Goal: Information Seeking & Learning: Get advice/opinions

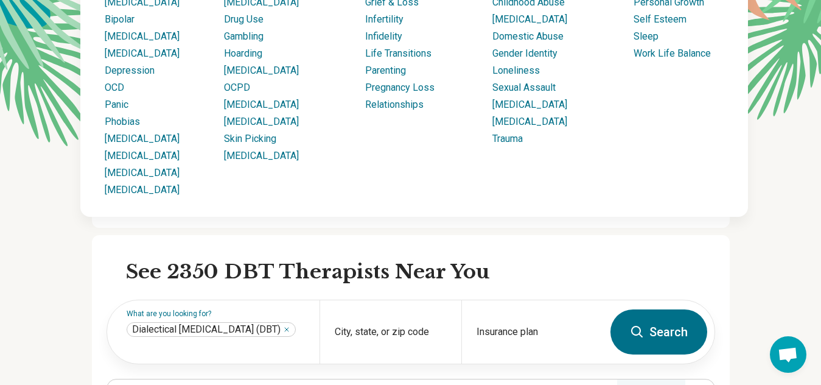
scroll to position [183, 0]
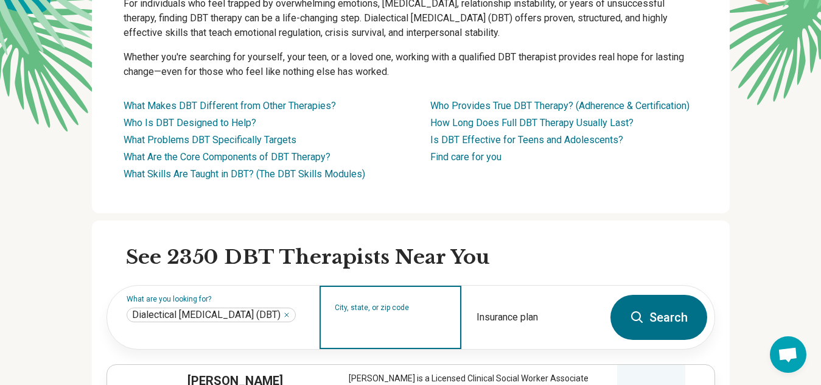
click at [375, 323] on input "City, state, or zip code" at bounding box center [391, 325] width 112 height 15
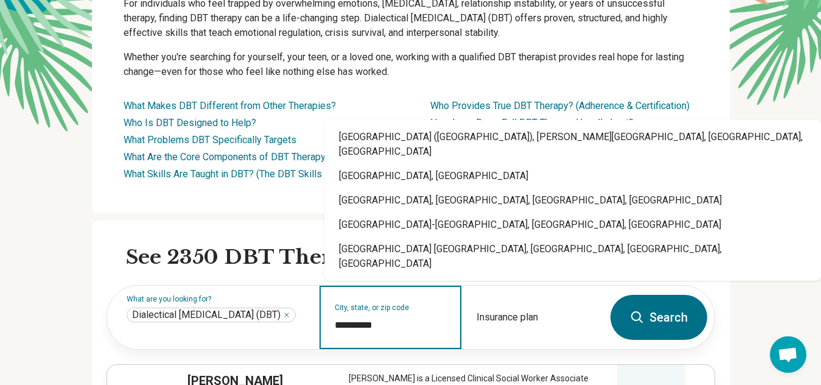
type input "**********"
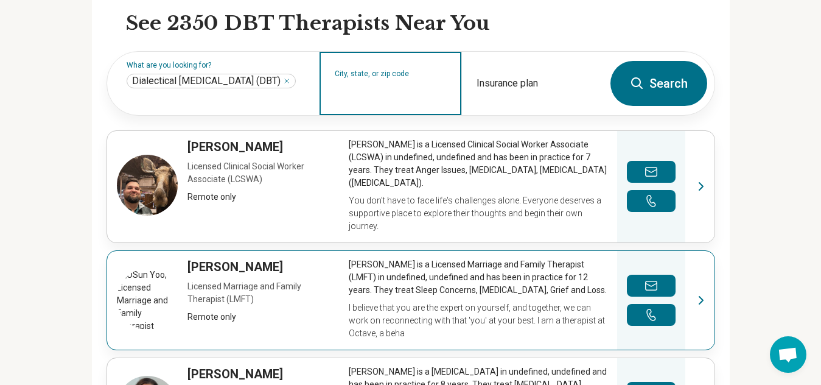
scroll to position [426, 0]
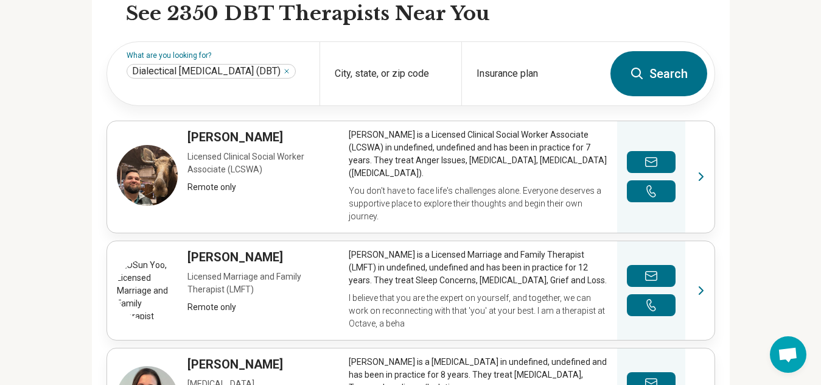
click at [664, 69] on button "Search" at bounding box center [658, 73] width 97 height 45
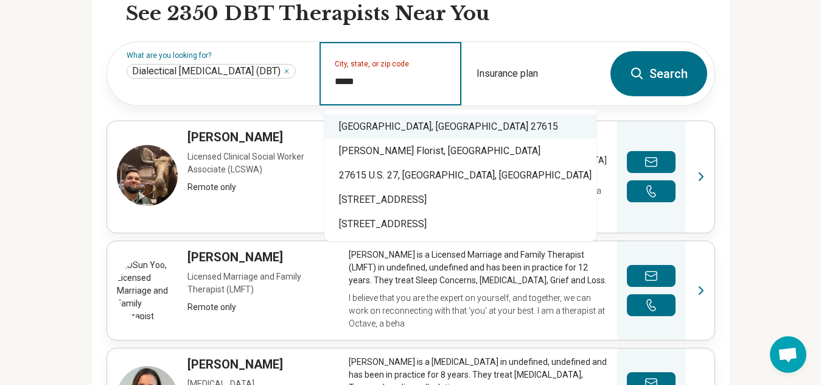
click at [405, 127] on div "Raleigh, NC 27615" at bounding box center [460, 126] width 272 height 24
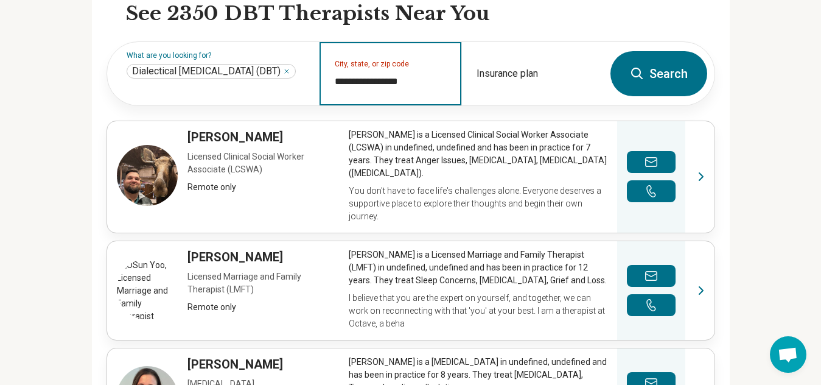
type input "**********"
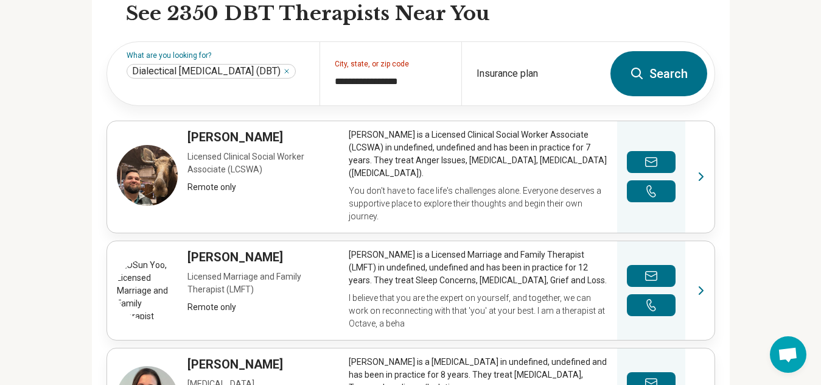
click at [673, 73] on button "Search" at bounding box center [658, 73] width 97 height 45
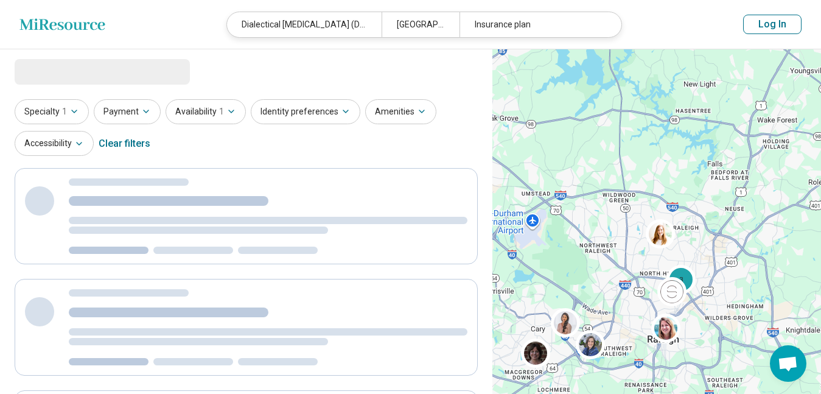
select select "***"
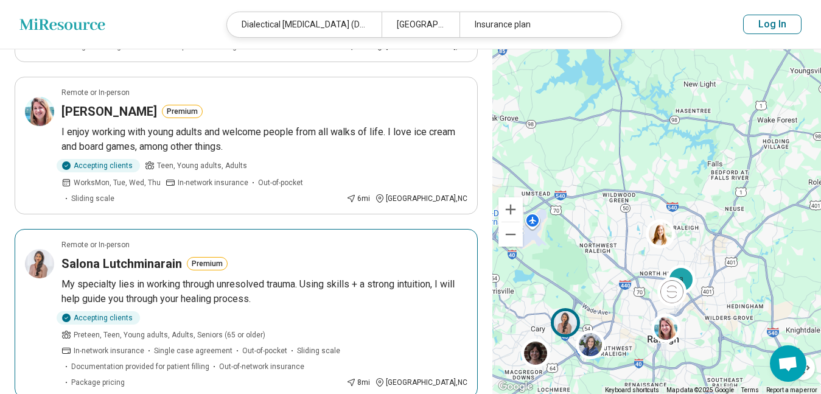
scroll to position [1095, 0]
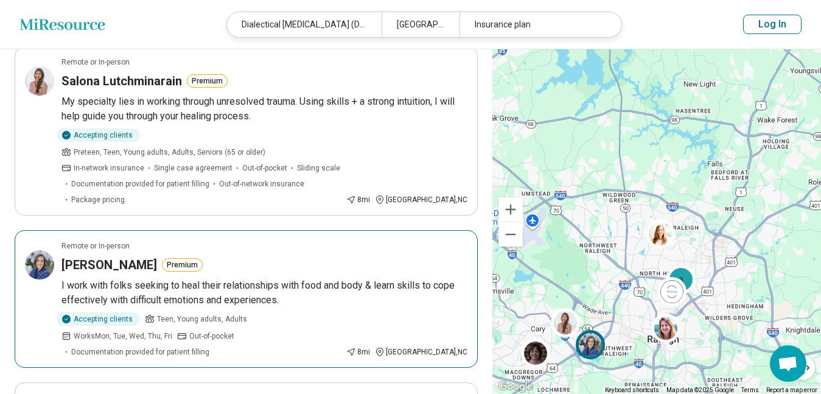
click at [136, 256] on h3 "[PERSON_NAME]" at bounding box center [109, 264] width 96 height 17
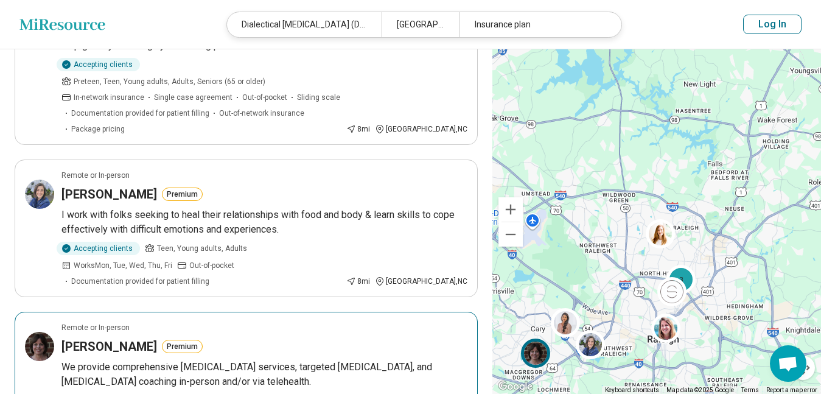
scroll to position [1278, 0]
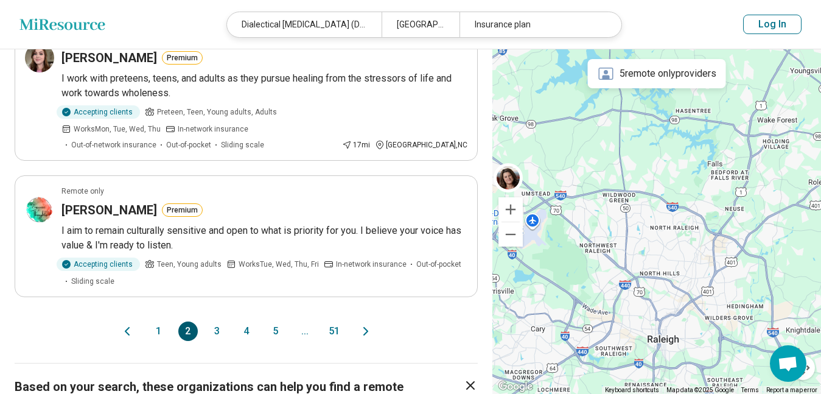
click at [216, 321] on button "3" at bounding box center [216, 330] width 19 height 19
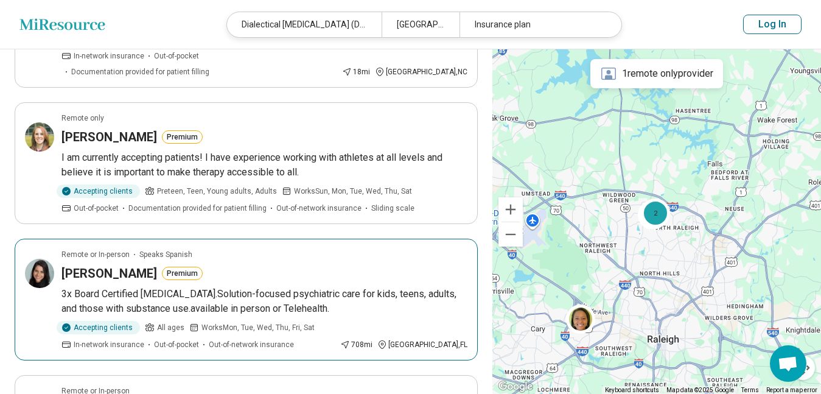
scroll to position [548, 0]
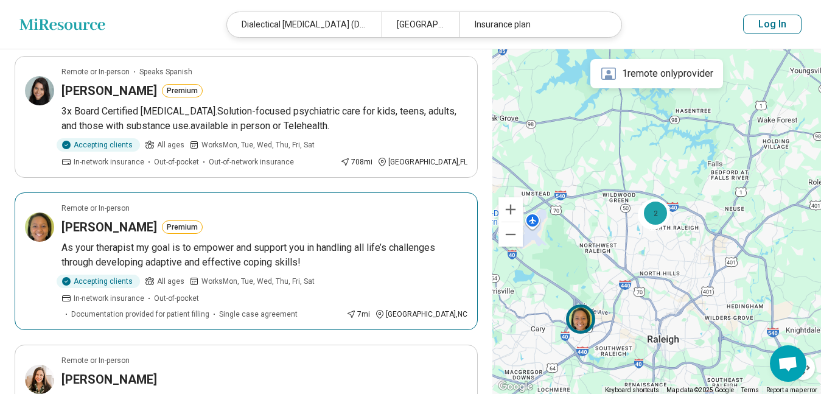
click at [141, 218] on h3 "Rachael Everett" at bounding box center [109, 226] width 96 height 17
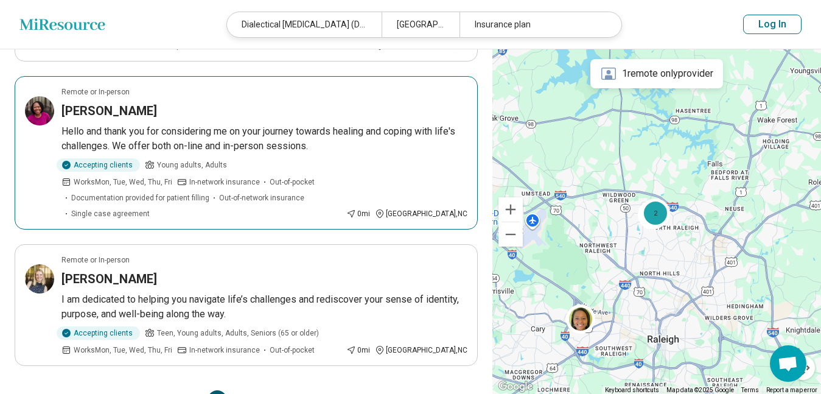
scroll to position [1278, 0]
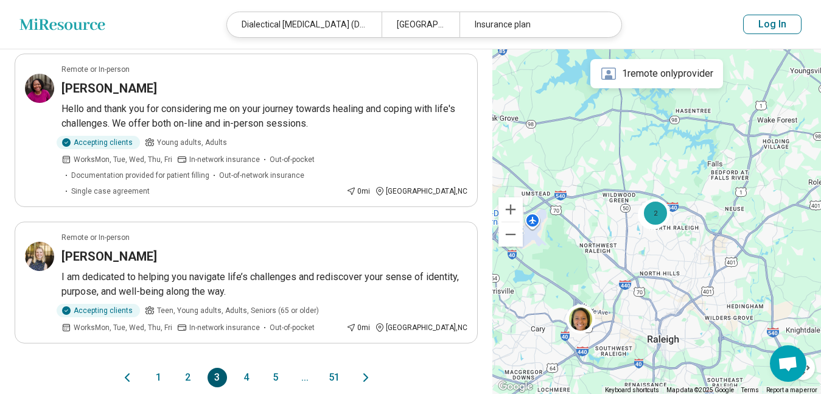
click at [248, 367] on button "4" at bounding box center [246, 376] width 19 height 19
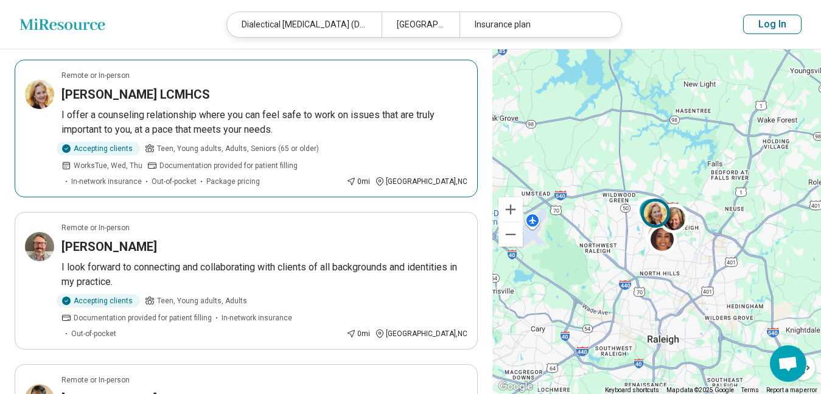
scroll to position [243, 0]
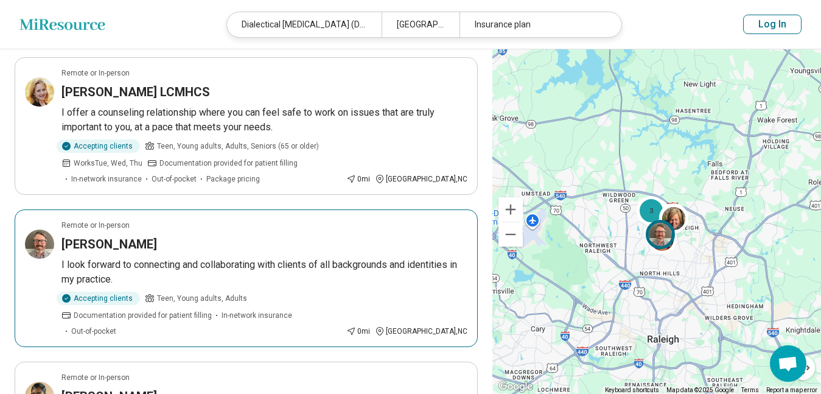
click at [106, 244] on h3 "Edward Williams" at bounding box center [109, 243] width 96 height 17
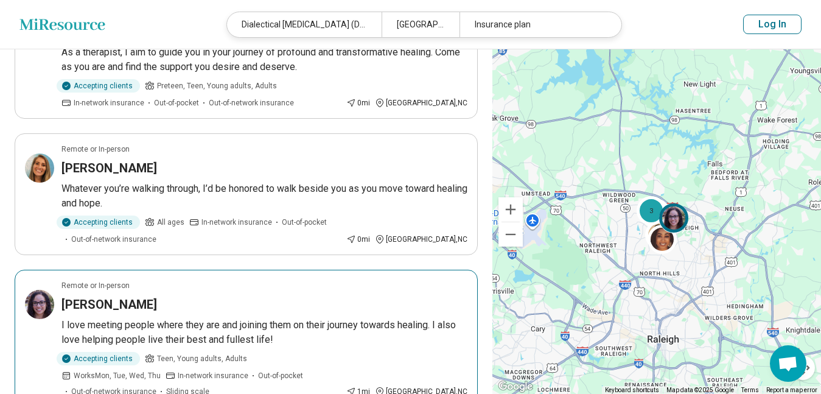
scroll to position [913, 0]
click at [111, 295] on h3 "Leticia Frazier" at bounding box center [109, 303] width 96 height 17
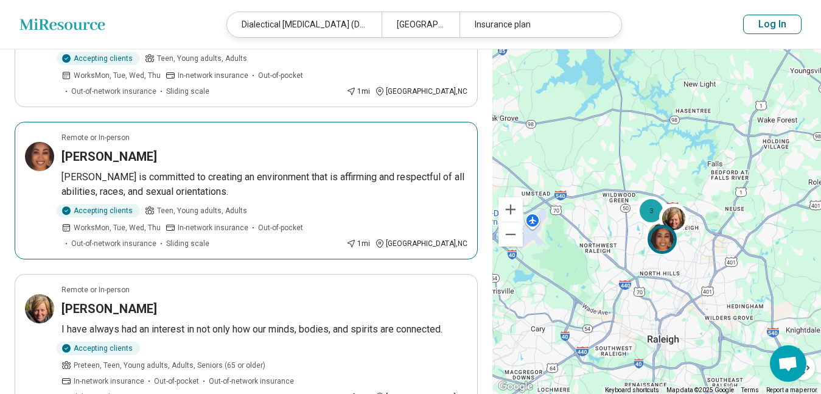
scroll to position [1217, 0]
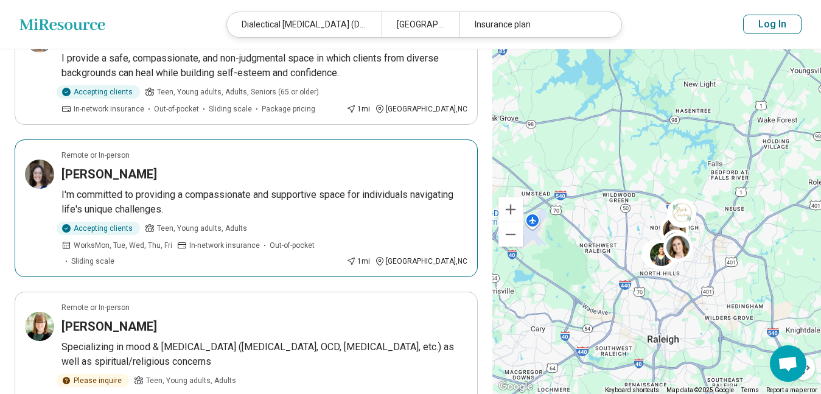
scroll to position [426, 0]
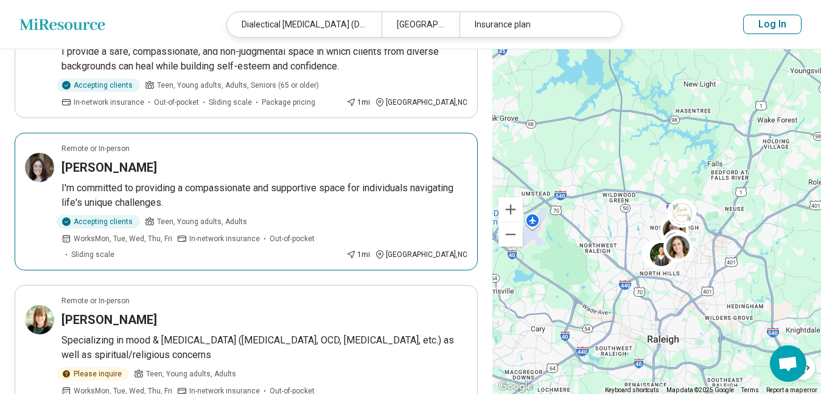
click at [132, 168] on h3 "Brigitta Goshen" at bounding box center [109, 167] width 96 height 17
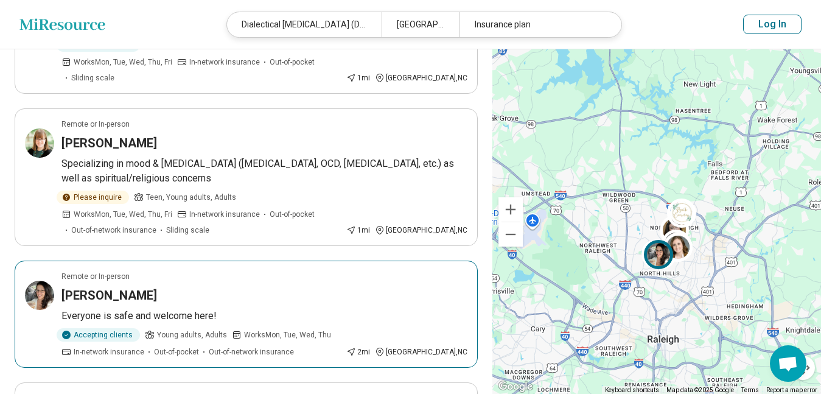
scroll to position [608, 0]
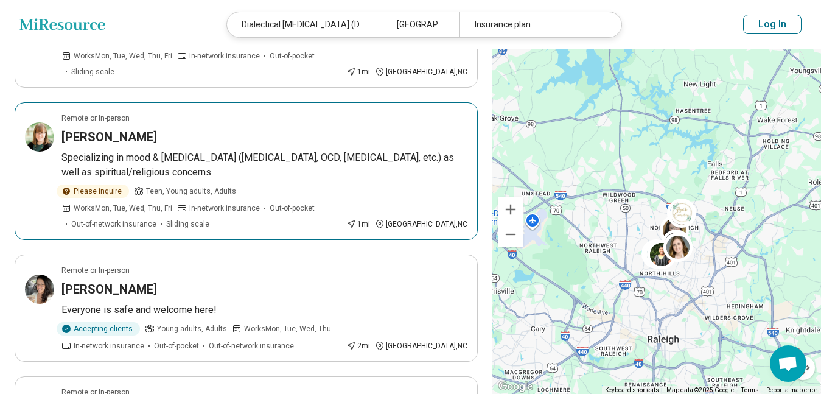
click at [133, 128] on h3 "[PERSON_NAME]" at bounding box center [109, 136] width 96 height 17
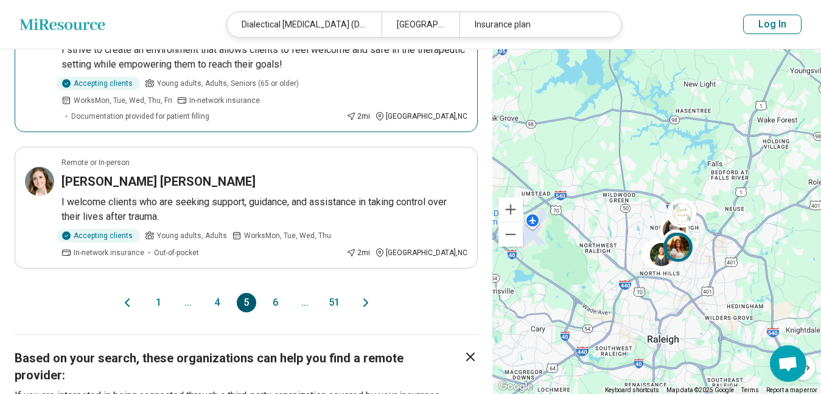
scroll to position [1278, 0]
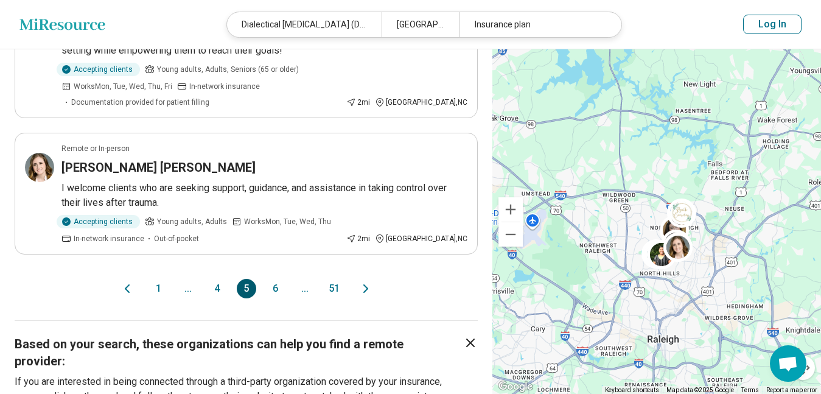
click at [277, 279] on button "6" at bounding box center [275, 288] width 19 height 19
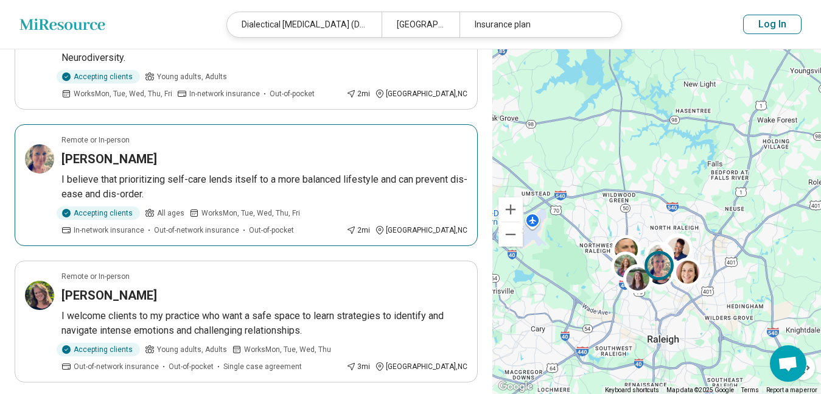
scroll to position [730, 0]
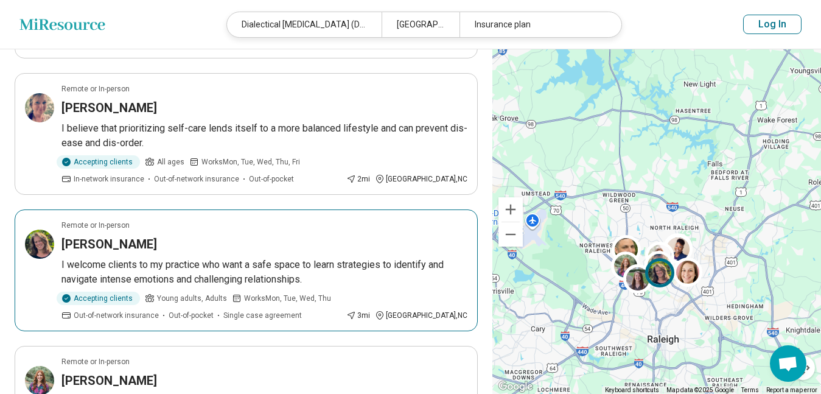
click at [147, 235] on h3 "Katherine Schulz" at bounding box center [109, 243] width 96 height 17
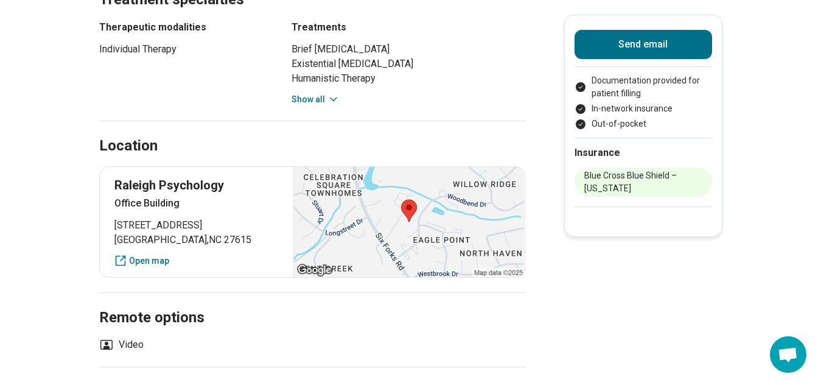
scroll to position [664, 0]
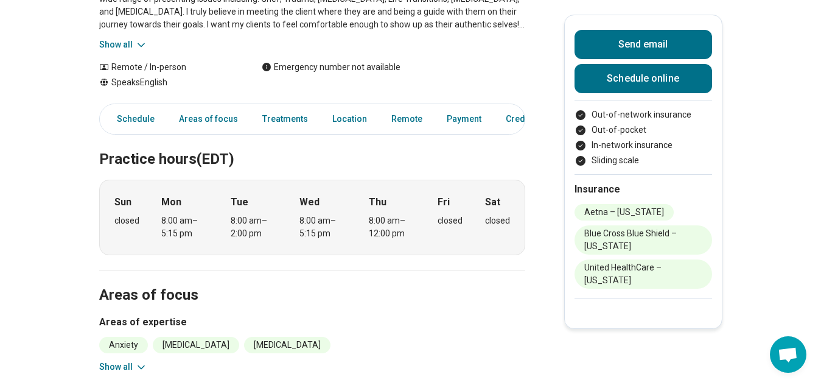
scroll to position [243, 0]
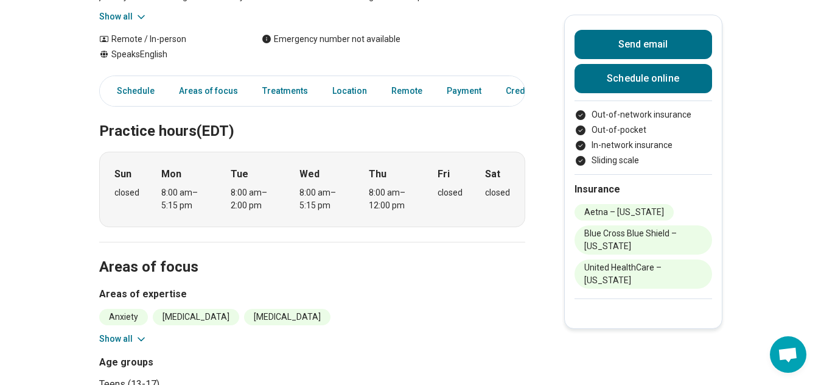
click at [145, 340] on icon at bounding box center [141, 339] width 12 height 12
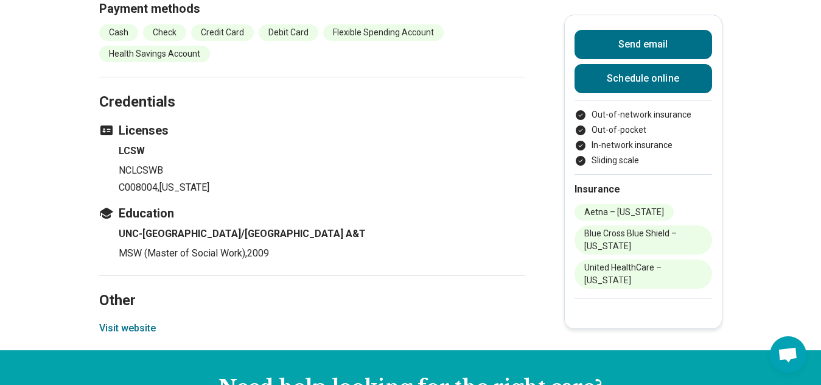
scroll to position [1399, 0]
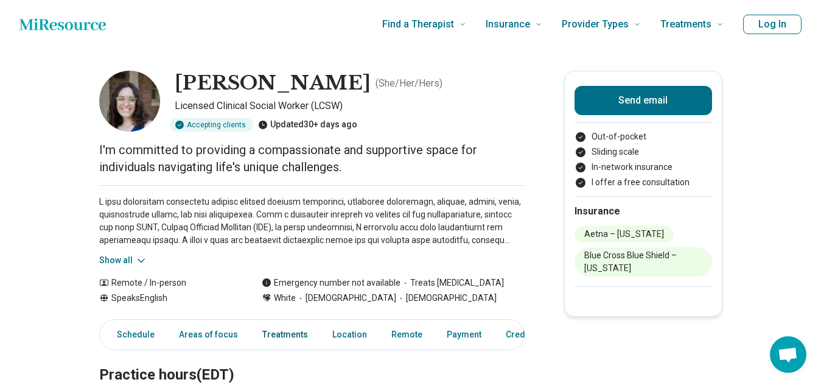
click at [289, 332] on link "Treatments" at bounding box center [285, 334] width 60 height 25
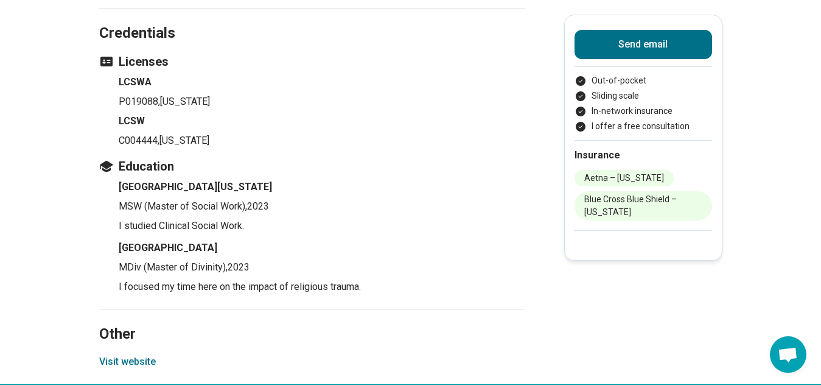
scroll to position [1409, 0]
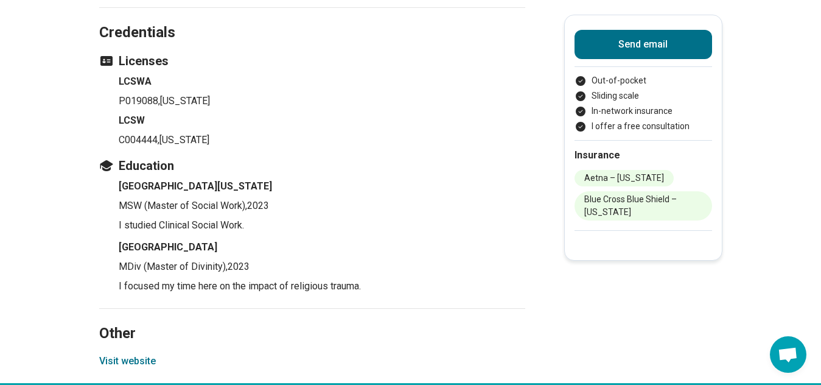
click at [138, 361] on button "Visit website" at bounding box center [127, 361] width 57 height 15
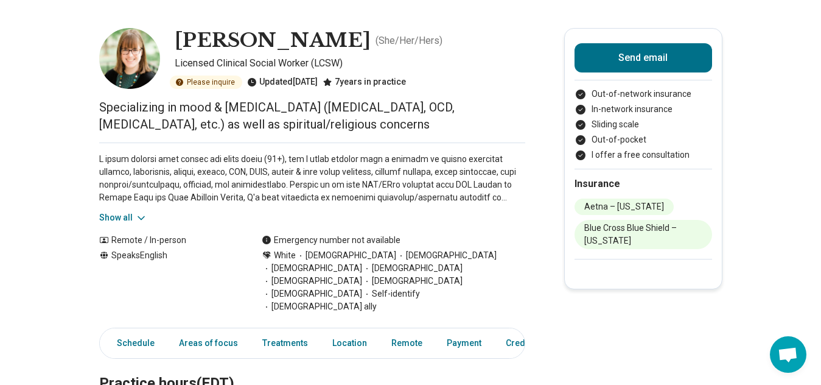
scroll to position [61, 0]
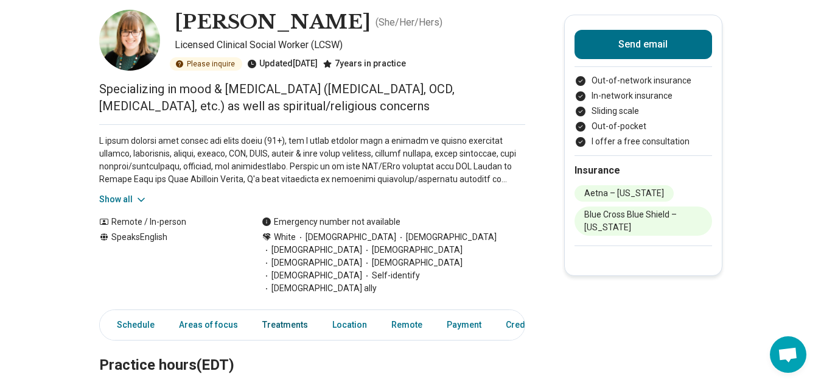
click at [286, 312] on link "Treatments" at bounding box center [285, 324] width 60 height 25
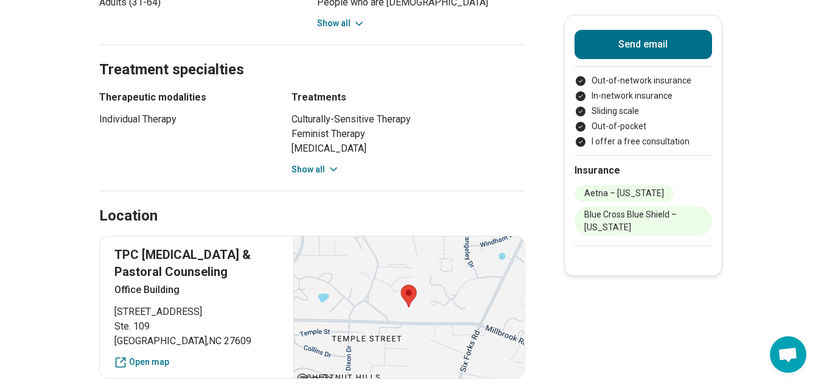
scroll to position [710, 0]
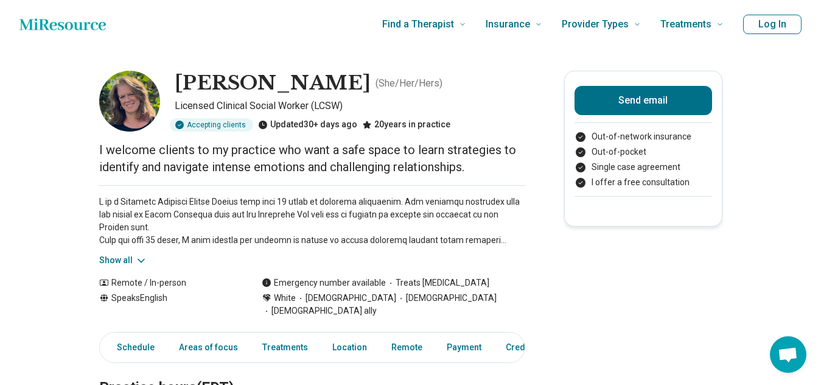
scroll to position [61, 0]
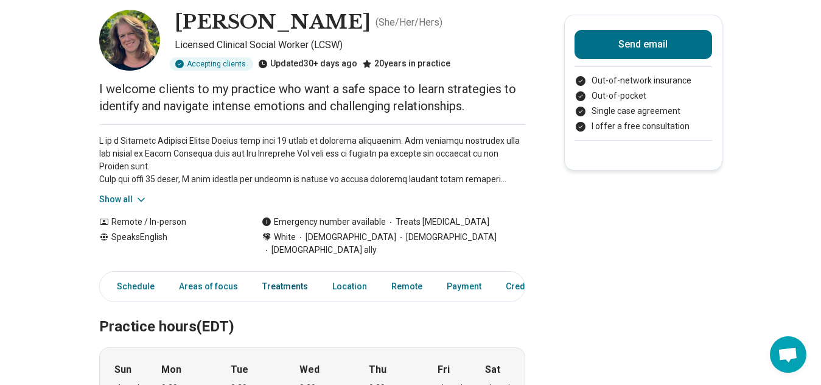
click at [287, 274] on link "Treatments" at bounding box center [285, 286] width 60 height 25
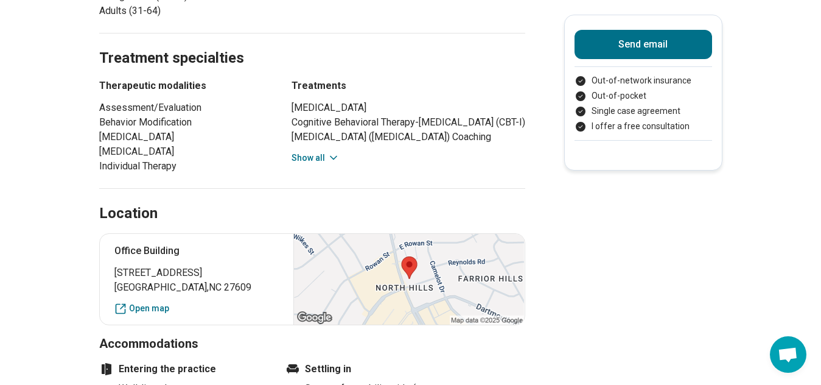
scroll to position [650, 0]
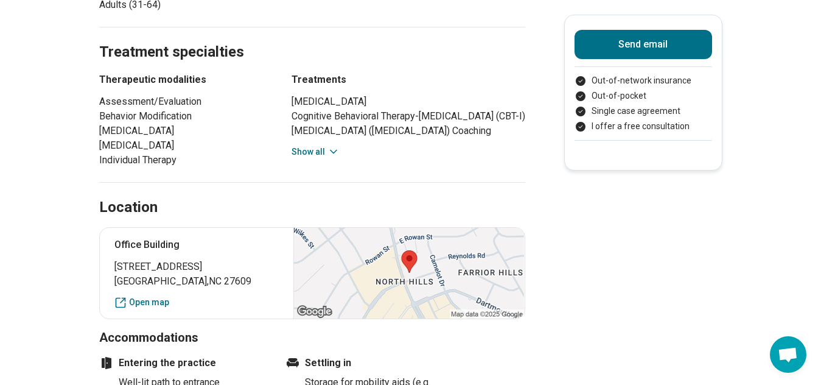
click at [311, 156] on button "Show all" at bounding box center [315, 151] width 48 height 13
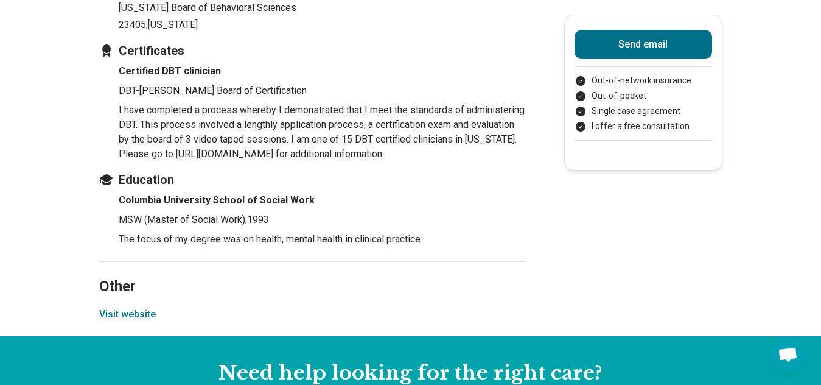
scroll to position [1623, 0]
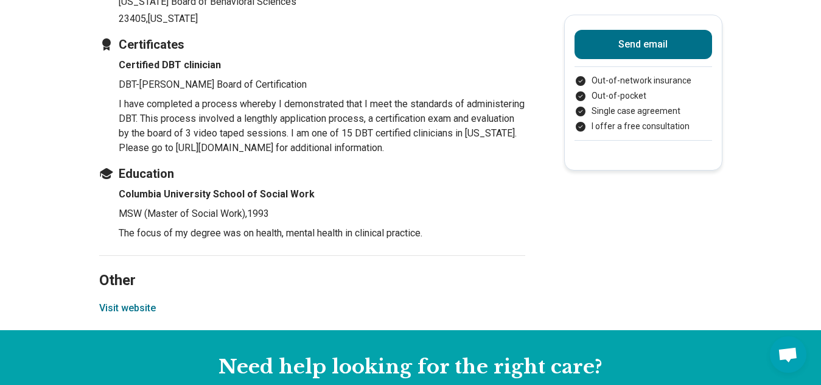
click at [134, 310] on button "Visit website" at bounding box center [127, 308] width 57 height 15
